Goal: Task Accomplishment & Management: Manage account settings

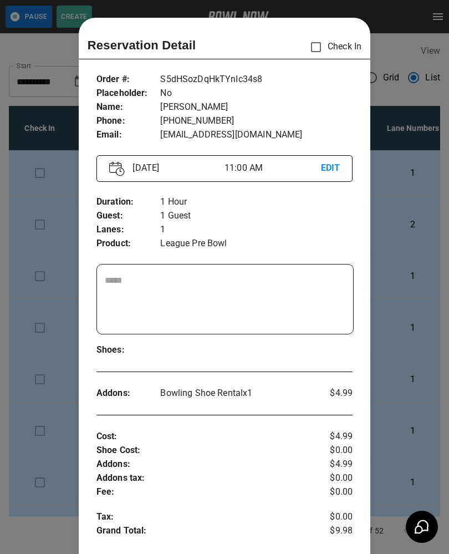
scroll to position [18, 0]
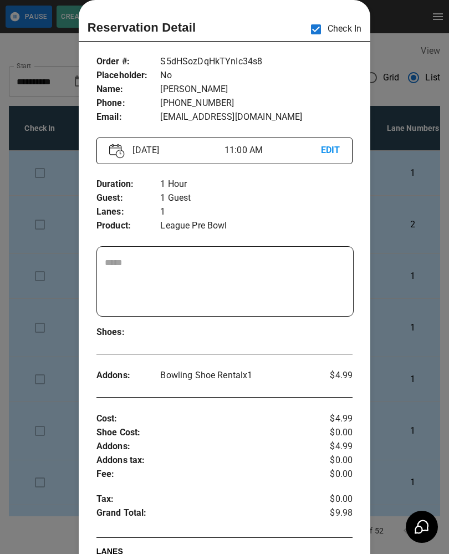
click at [409, 52] on div at bounding box center [224, 277] width 449 height 554
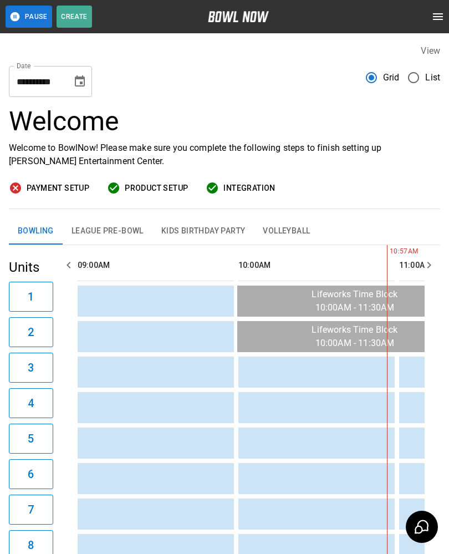
scroll to position [0, 161]
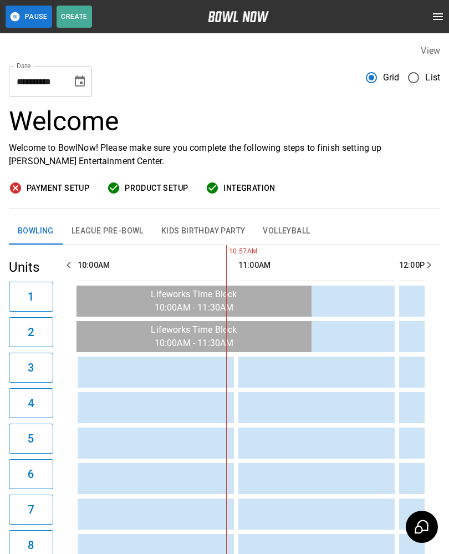
click at [153, 189] on span "Product Setup" at bounding box center [156, 188] width 63 height 14
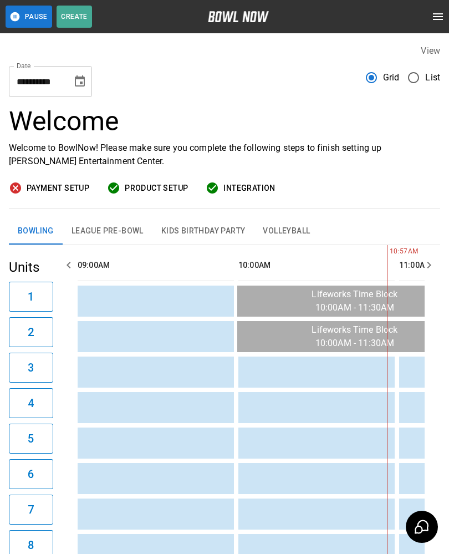
scroll to position [0, 161]
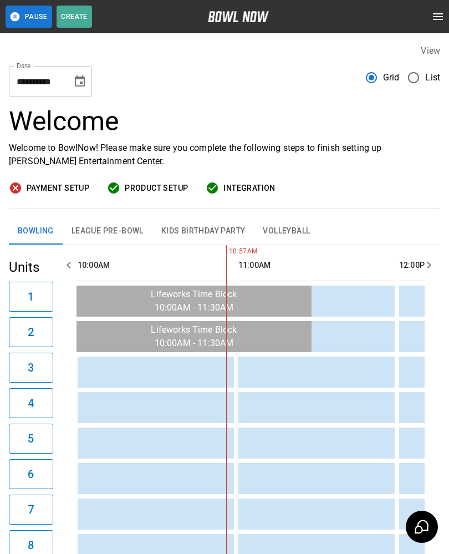
click at [52, 189] on span "Payment Setup" at bounding box center [58, 188] width 63 height 14
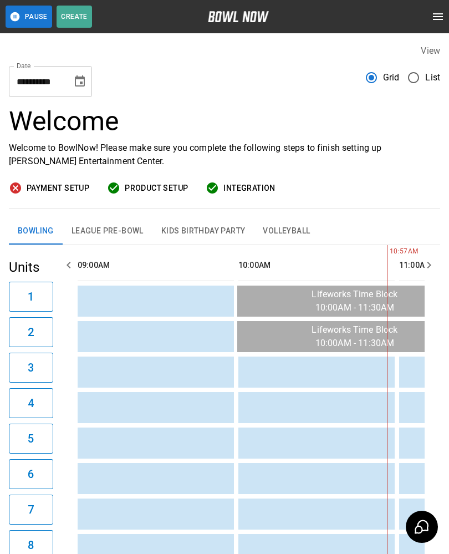
scroll to position [0, 161]
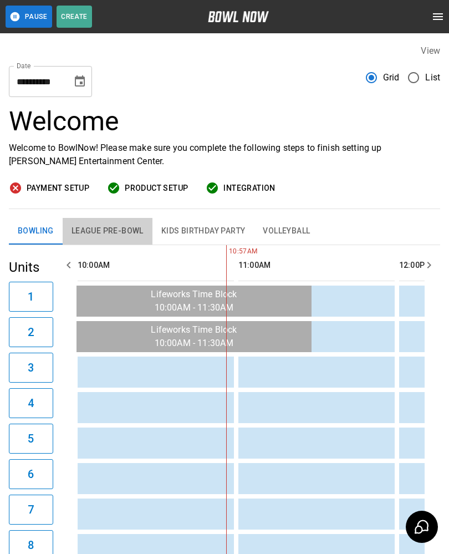
click at [92, 225] on button "League Pre-Bowl" at bounding box center [108, 231] width 90 height 27
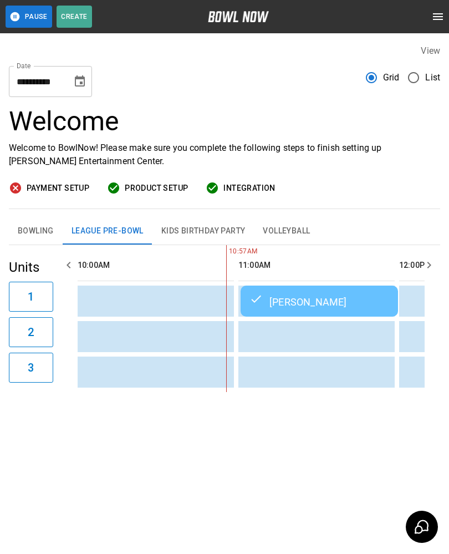
click at [331, 305] on div "[PERSON_NAME]" at bounding box center [320, 301] width 140 height 13
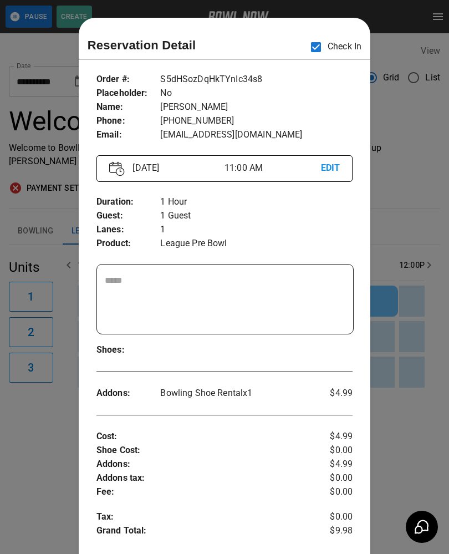
scroll to position [18, 0]
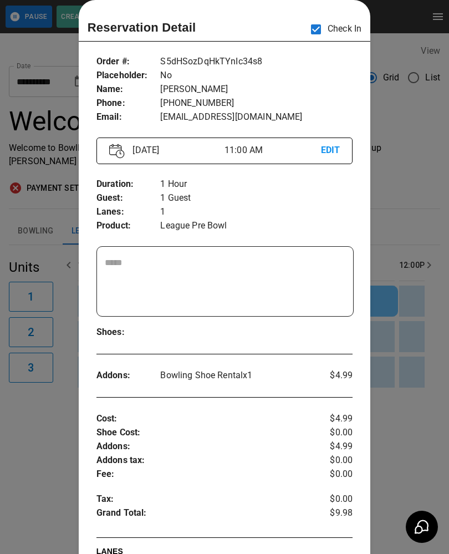
click at [49, 451] on div at bounding box center [224, 277] width 449 height 554
